Goal: Task Accomplishment & Management: Use online tool/utility

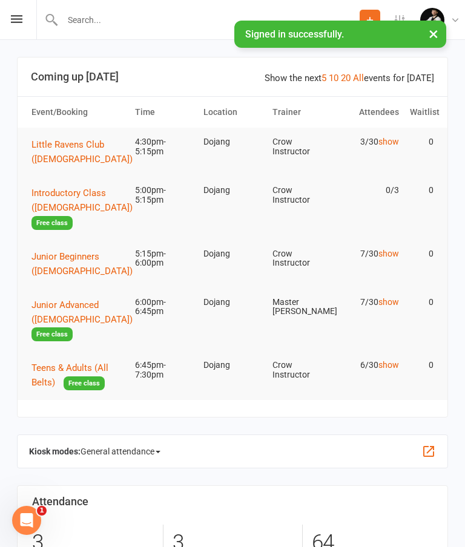
click at [24, 17] on div "Prospect Member Non-attending contact Class / event Appointment Grading event T…" at bounding box center [232, 20] width 465 height 40
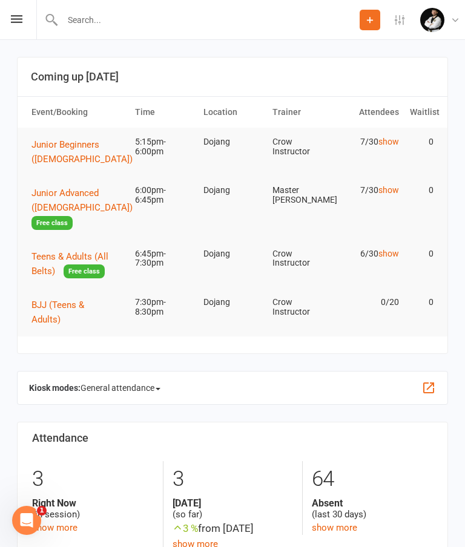
click at [23, 13] on div "Prospect Member Non-attending contact Class / event Appointment Grading event T…" at bounding box center [232, 20] width 465 height 40
click at [15, 19] on icon at bounding box center [17, 19] width 12 height 8
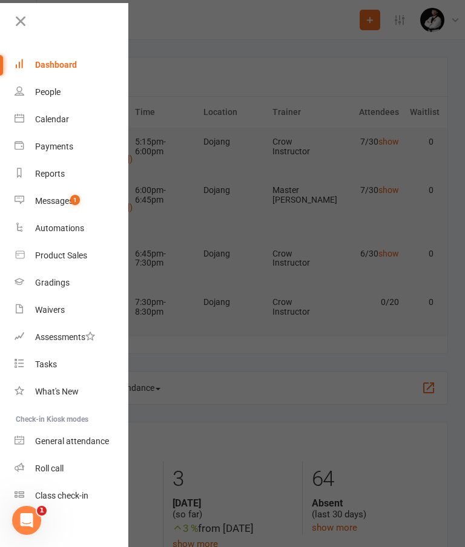
click at [30, 20] on link at bounding box center [70, 25] width 117 height 27
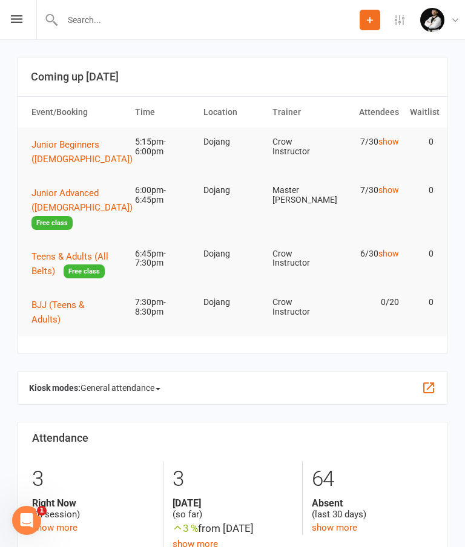
click at [21, 21] on icon at bounding box center [17, 19] width 12 height 8
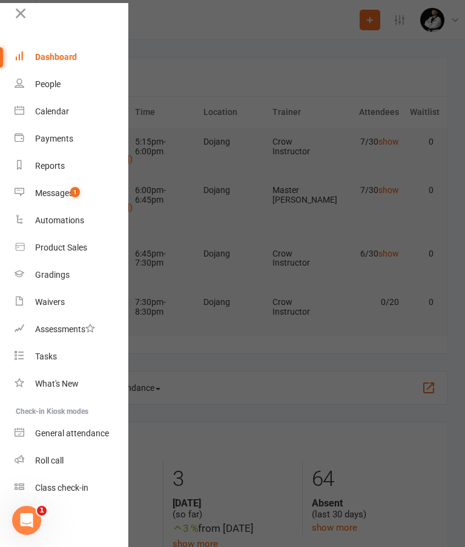
scroll to position [8, 0]
click at [60, 491] on div "Class check-in" at bounding box center [61, 488] width 53 height 10
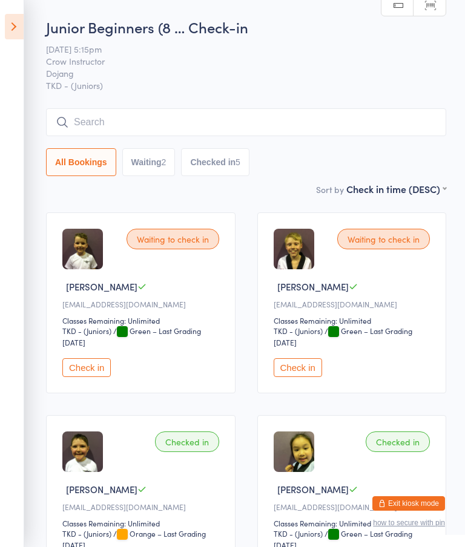
click at [302, 377] on button "Check in" at bounding box center [298, 367] width 48 height 19
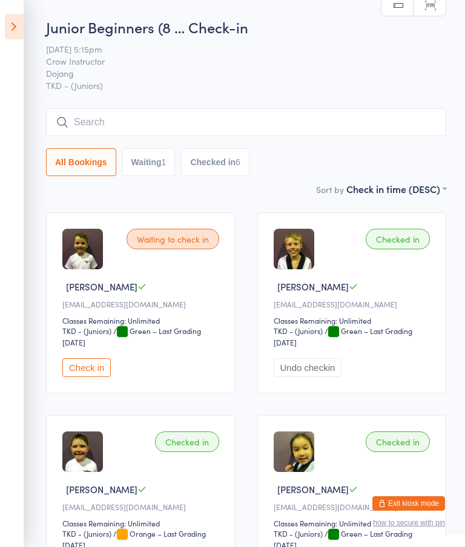
click at [191, 113] on input "search" at bounding box center [246, 122] width 400 height 28
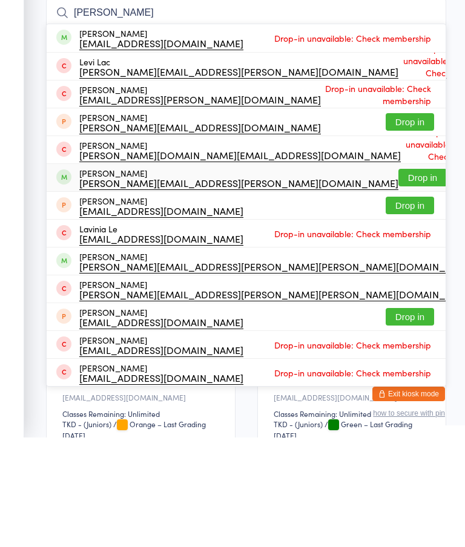
type input "Lach"
click at [202, 274] on div "Lachlan Goodwin olivera.goodwin@dhl.com Drop in" at bounding box center [246, 287] width 399 height 27
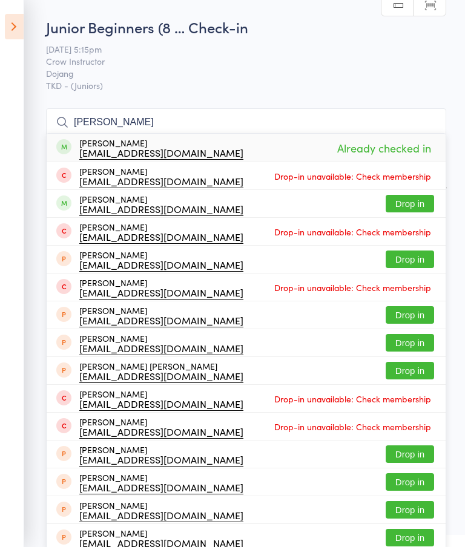
type input "olivia"
click at [406, 211] on button "Drop in" at bounding box center [410, 204] width 48 height 18
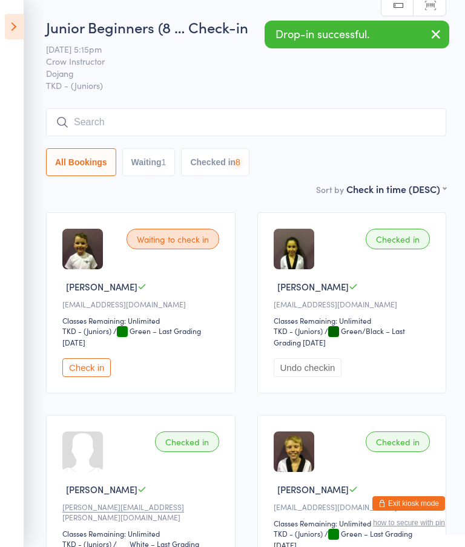
click at [379, 131] on input "search" at bounding box center [246, 122] width 400 height 28
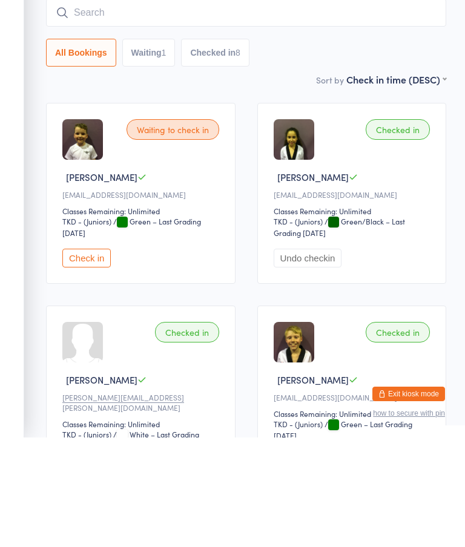
type input "H"
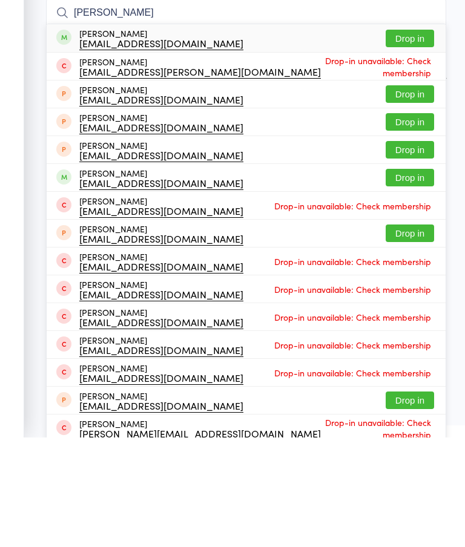
type input "Joshua"
click at [412, 278] on button "Drop in" at bounding box center [410, 287] width 48 height 18
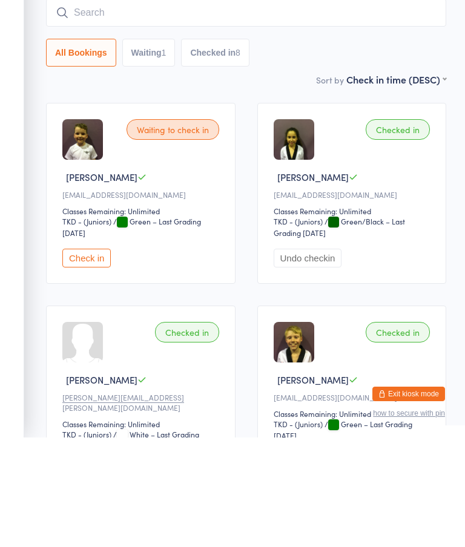
scroll to position [110, 0]
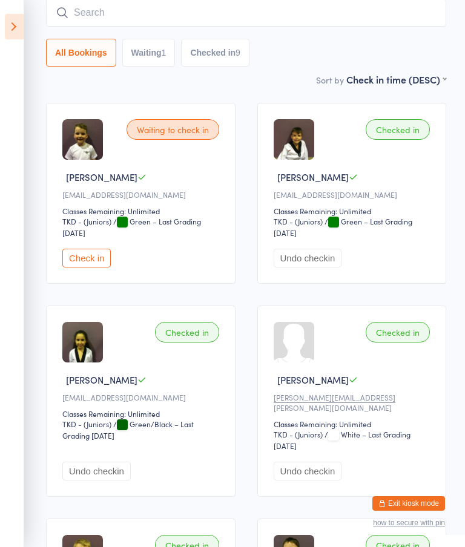
click at [194, 27] on input "search" at bounding box center [246, 13] width 400 height 28
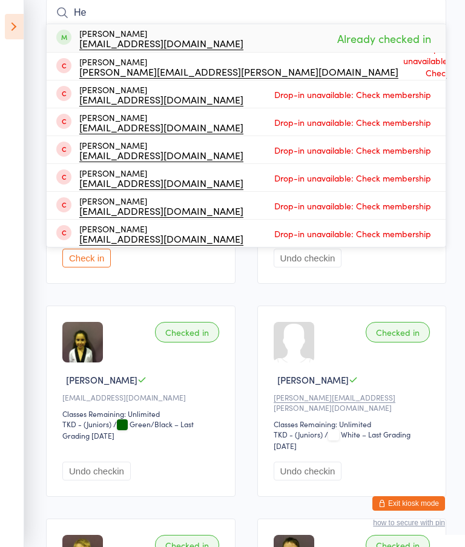
type input "H"
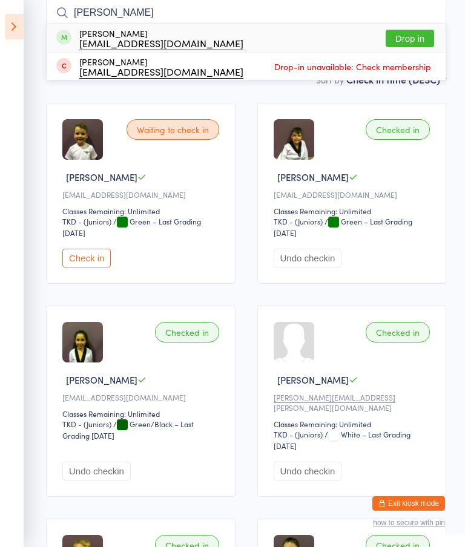
type input "Gazi"
click at [393, 45] on button "Drop in" at bounding box center [410, 39] width 48 height 18
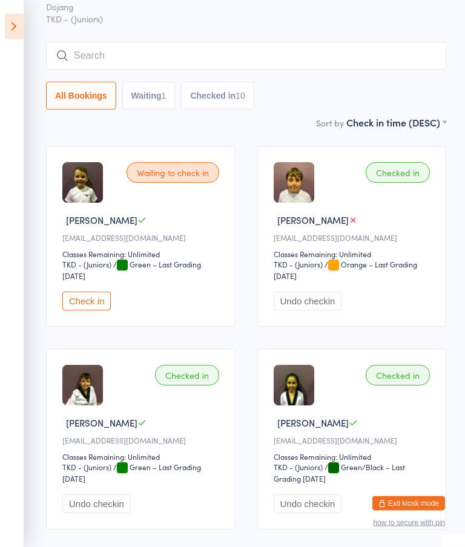
scroll to position [0, 0]
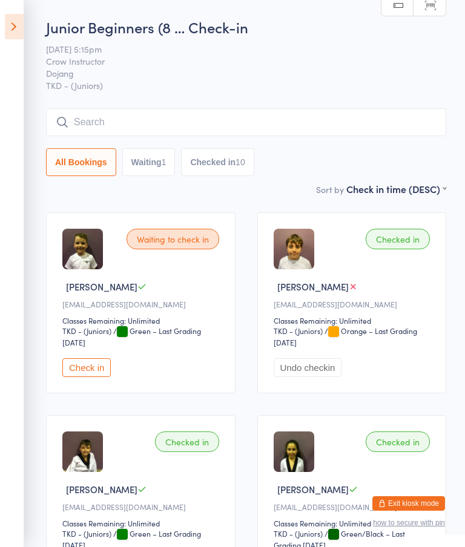
click at [292, 125] on input "search" at bounding box center [246, 122] width 400 height 28
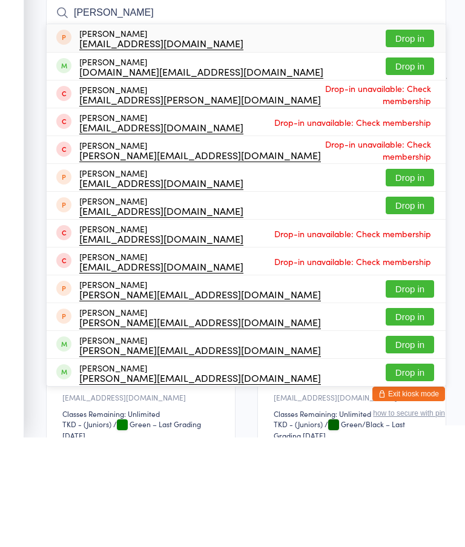
type input "Macken"
click at [406, 167] on button "Drop in" at bounding box center [410, 176] width 48 height 18
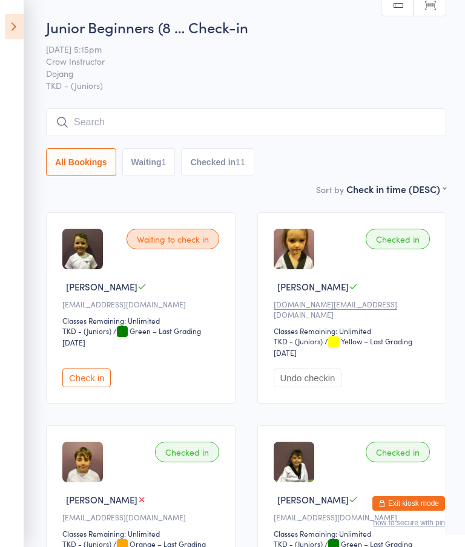
click at [249, 119] on input "search" at bounding box center [246, 122] width 400 height 28
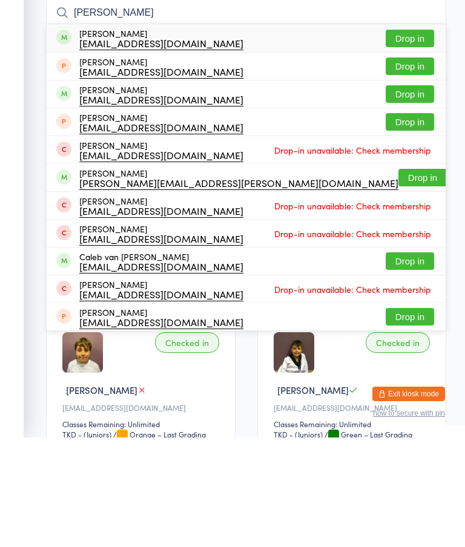
type input "Canale"
click at [407, 139] on button "Drop in" at bounding box center [410, 148] width 48 height 18
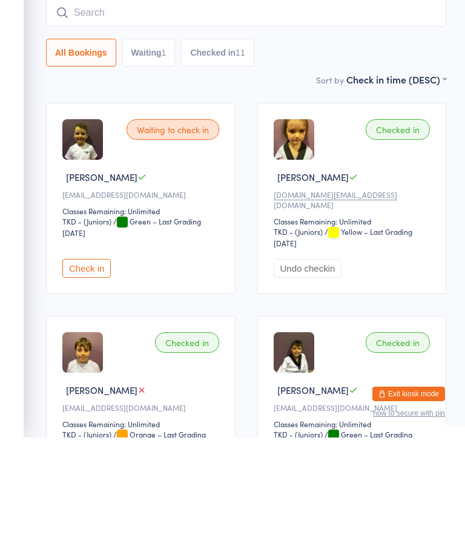
scroll to position [110, 0]
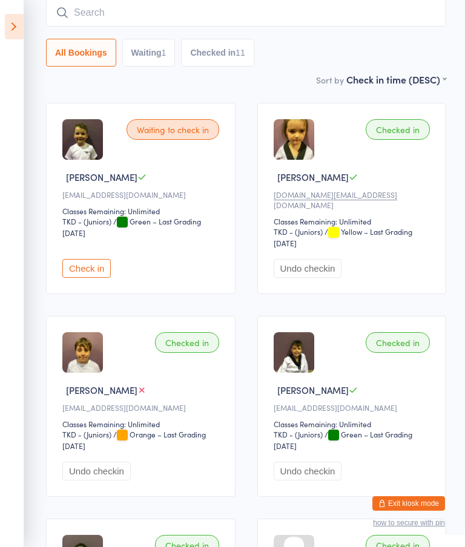
click at [383, 26] on input "search" at bounding box center [246, 13] width 400 height 28
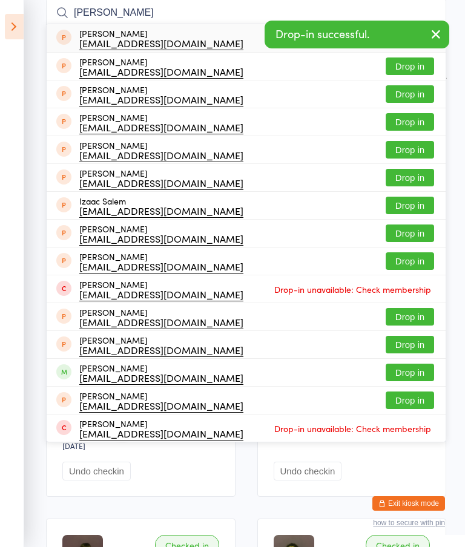
scroll to position [124, 0]
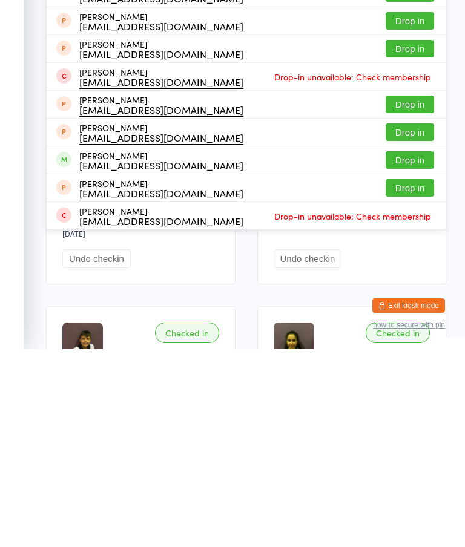
type input "Sal"
click at [409, 349] on button "Drop in" at bounding box center [410, 358] width 48 height 18
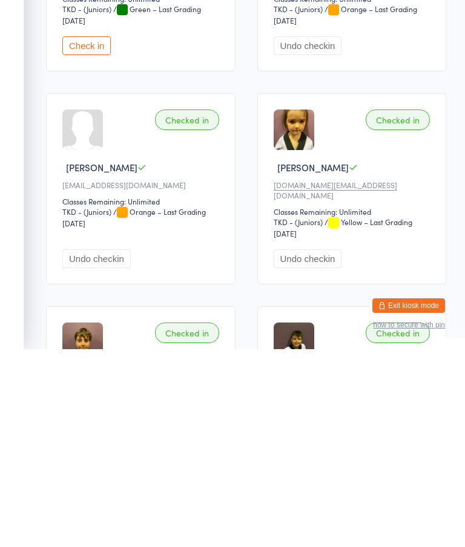
scroll to position [0, 0]
